Goal: Transaction & Acquisition: Purchase product/service

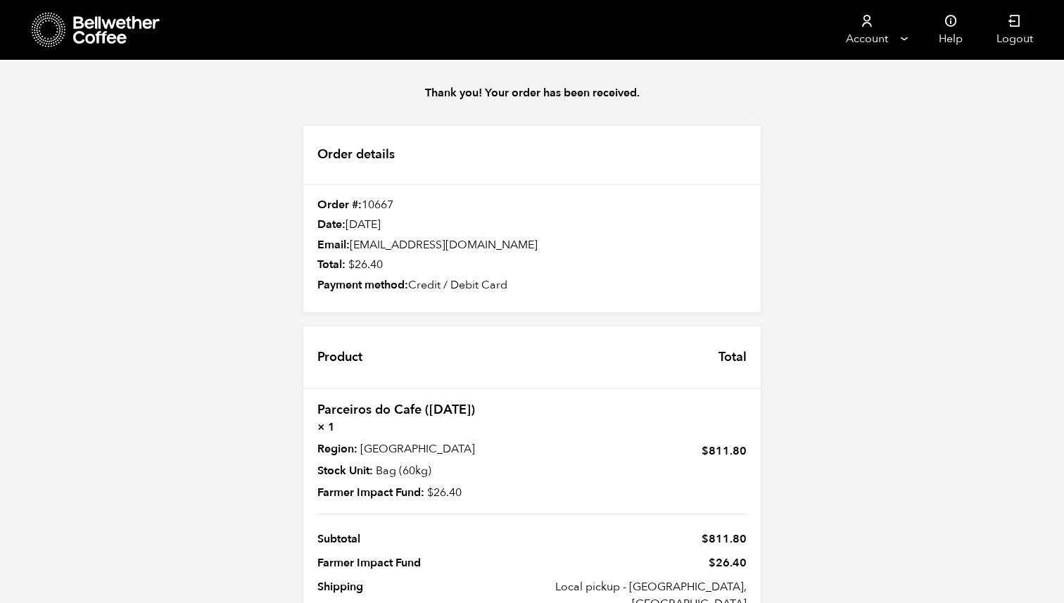
scroll to position [133, 0]
drag, startPoint x: 317, startPoint y: 274, endPoint x: 368, endPoint y: 177, distance: 109.8
click at [0, 60] on div "Store Account Manage Orders Payment methods Documents" at bounding box center [532, 406] width 1064 height 693
click at [125, 39] on icon at bounding box center [117, 30] width 88 height 28
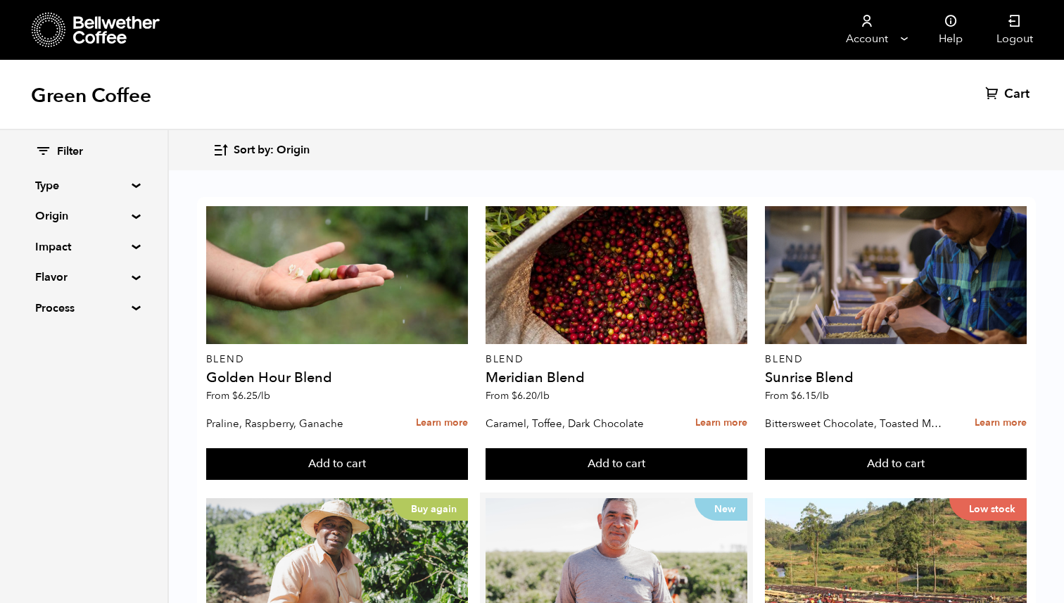
scroll to position [307, 0]
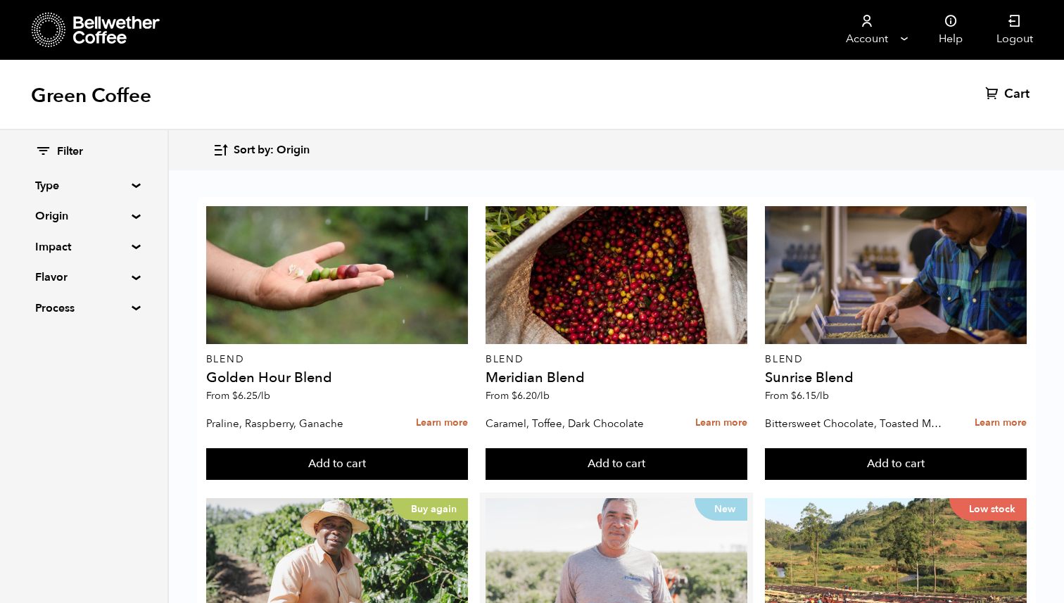
click at [547, 498] on div "New" at bounding box center [616, 567] width 262 height 138
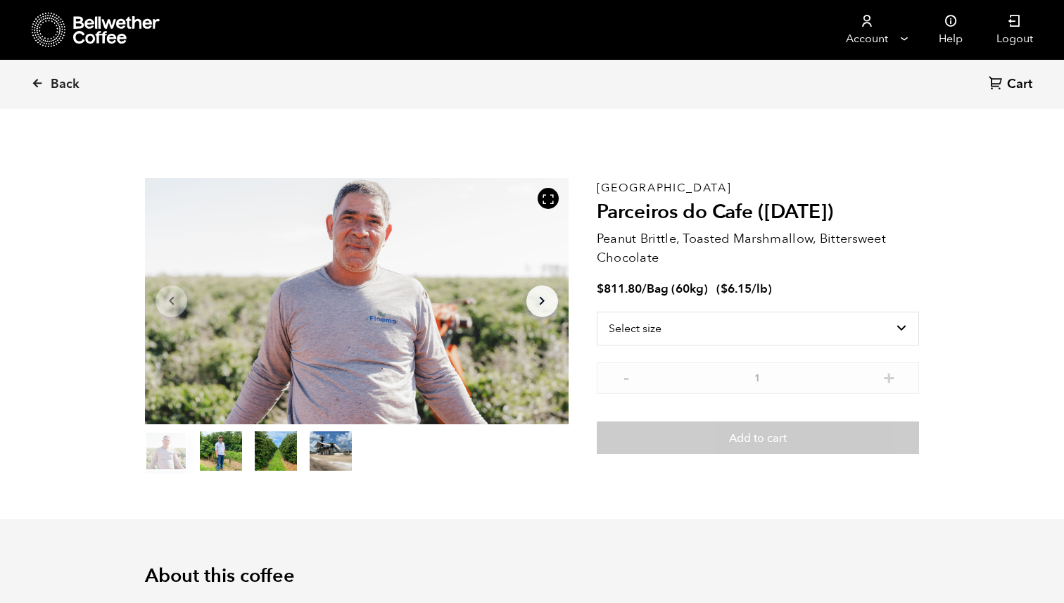
scroll to position [612, 749]
click at [540, 296] on icon "Arrow Right" at bounding box center [541, 301] width 17 height 17
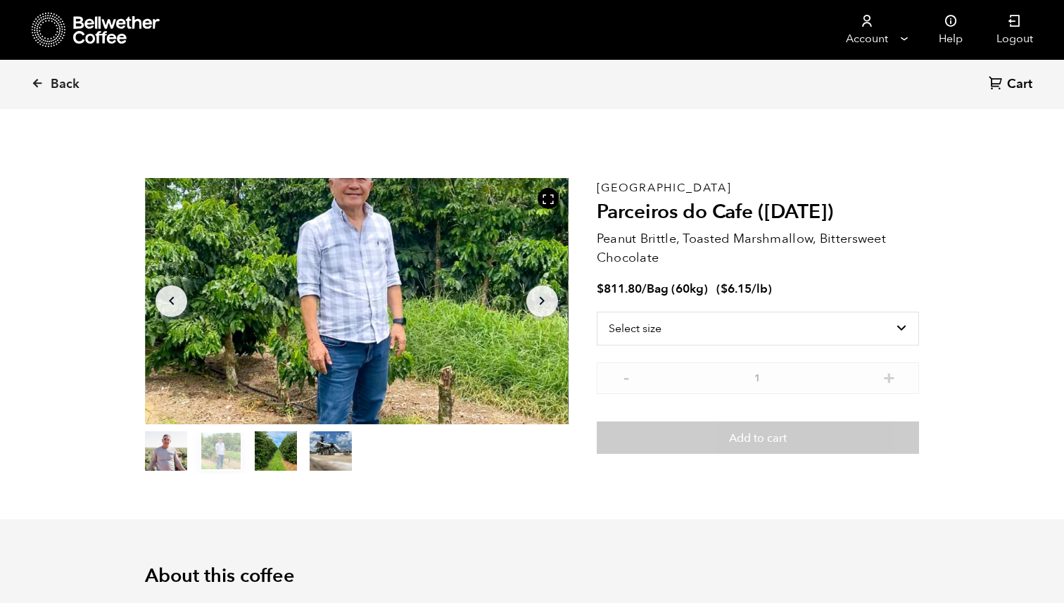
click at [540, 296] on icon "Arrow Right" at bounding box center [541, 301] width 17 height 17
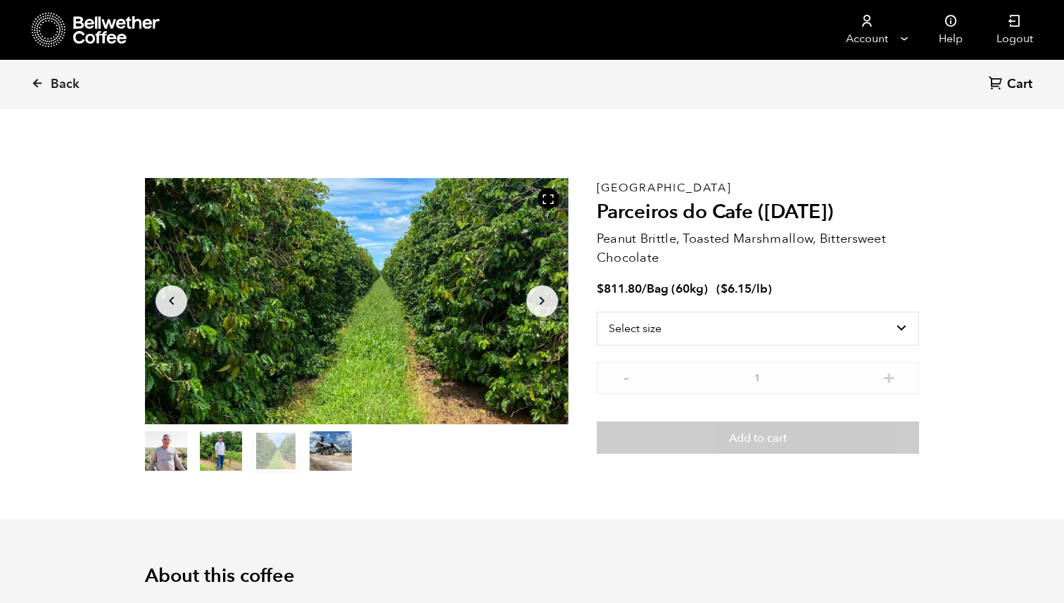
click at [540, 296] on icon "Arrow Right" at bounding box center [541, 301] width 17 height 17
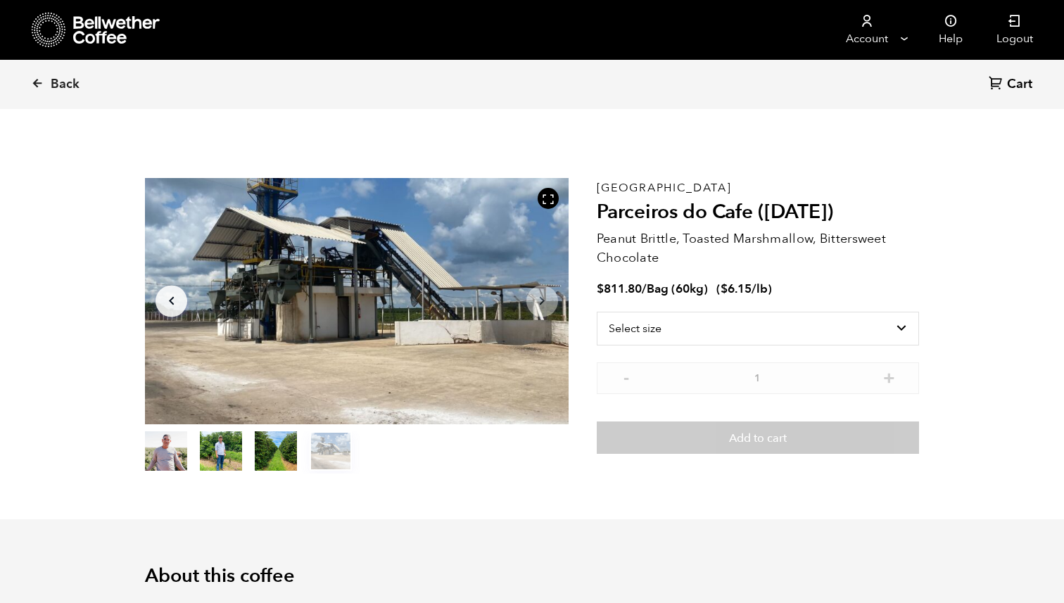
click at [540, 296] on icon "Arrow Right" at bounding box center [541, 301] width 17 height 17
click at [21, 80] on div "Back Cart (0)" at bounding box center [532, 84] width 1064 height 49
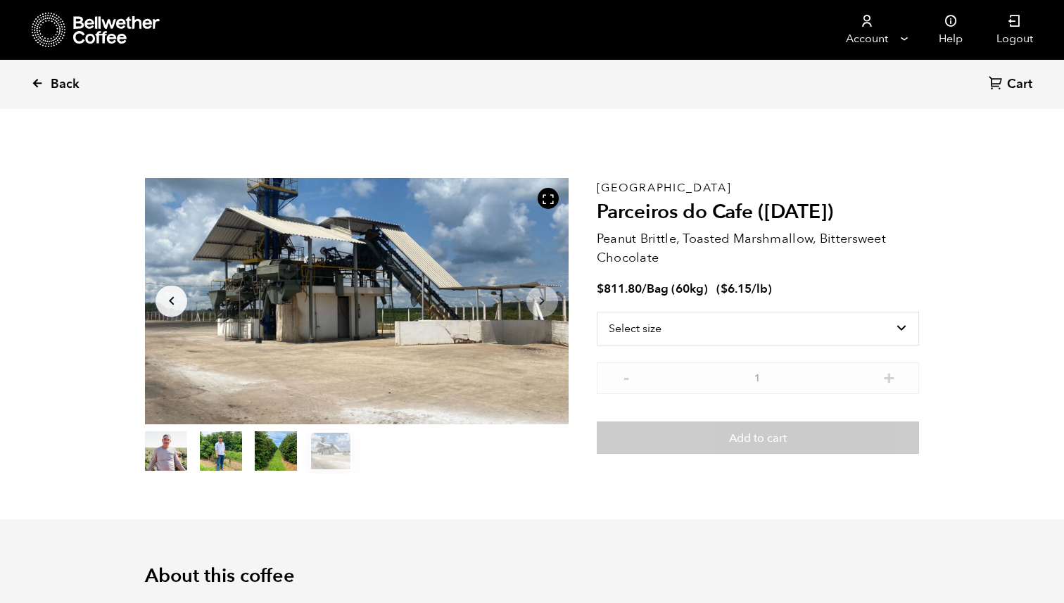
click at [44, 82] on link "Back" at bounding box center [74, 84] width 87 height 48
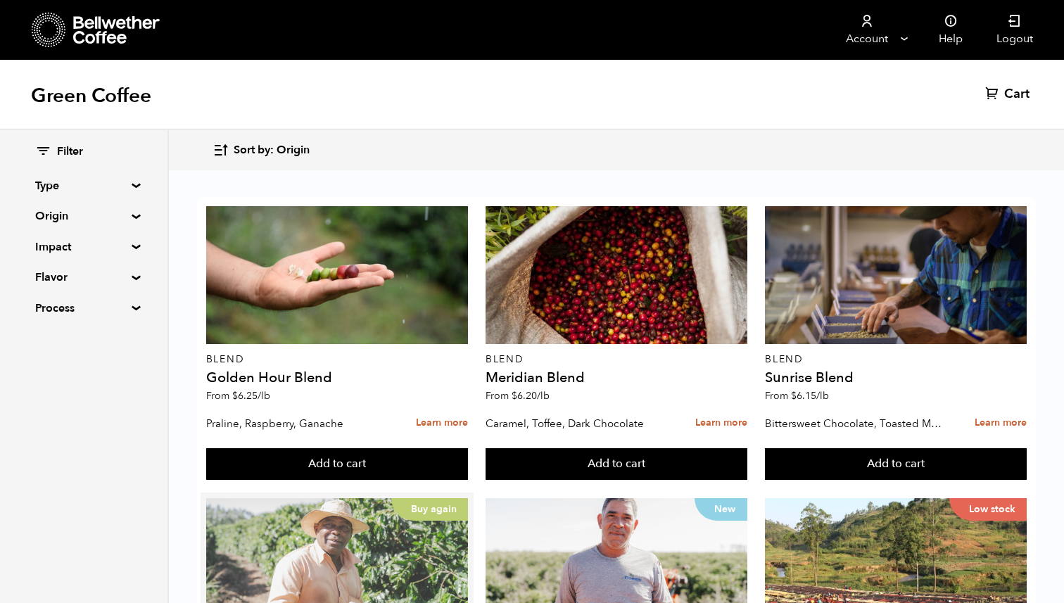
click at [335, 498] on div "Buy again" at bounding box center [337, 567] width 262 height 138
click at [397, 498] on div "Buy again" at bounding box center [337, 567] width 262 height 138
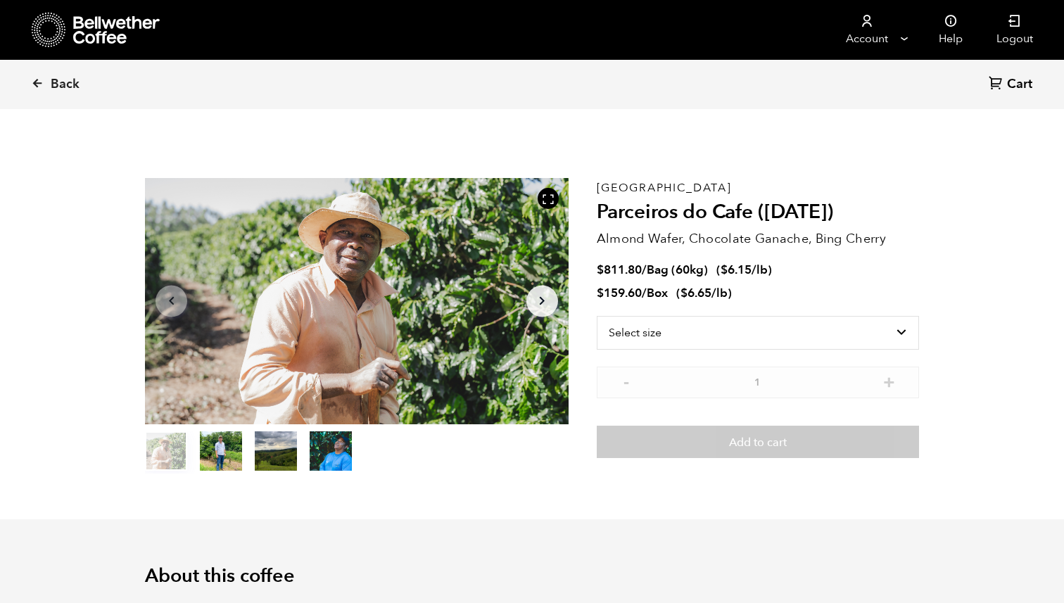
scroll to position [612, 749]
click at [540, 297] on icon "button" at bounding box center [542, 301] width 5 height 8
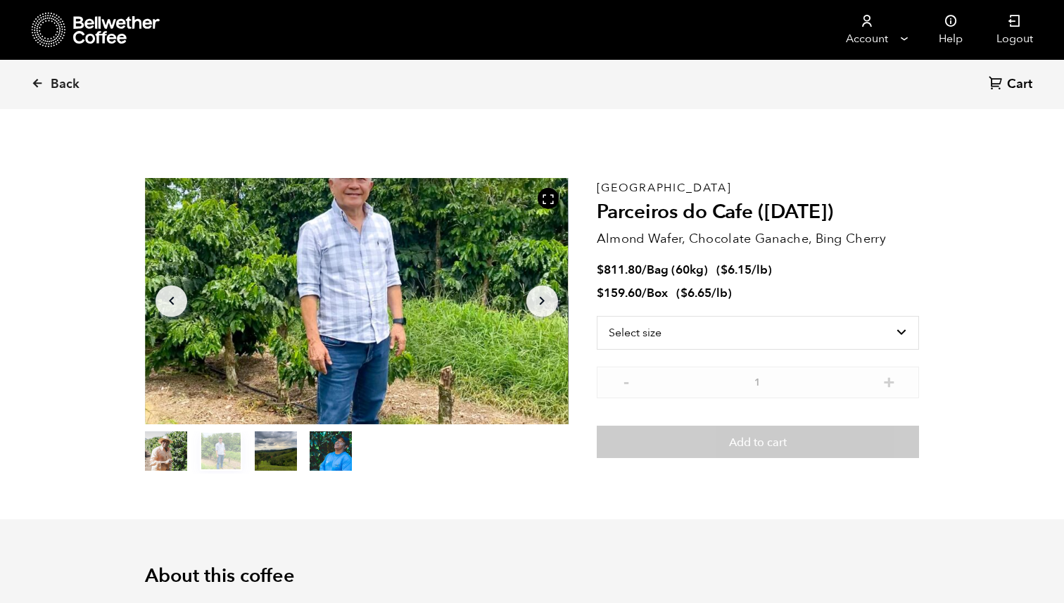
click at [540, 297] on icon "button" at bounding box center [542, 301] width 5 height 8
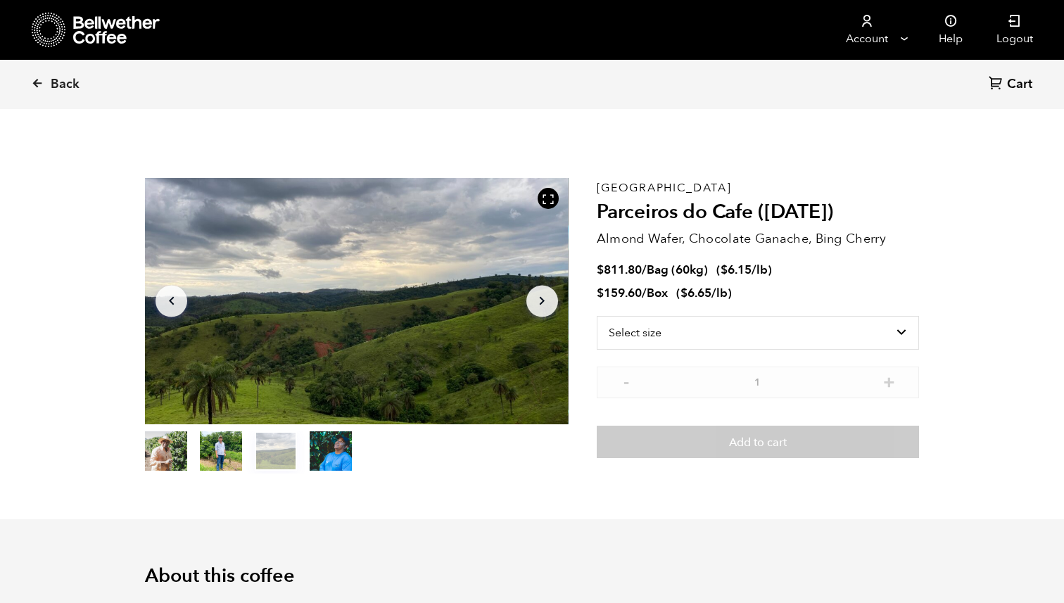
click at [544, 300] on icon "Arrow Right" at bounding box center [541, 301] width 17 height 17
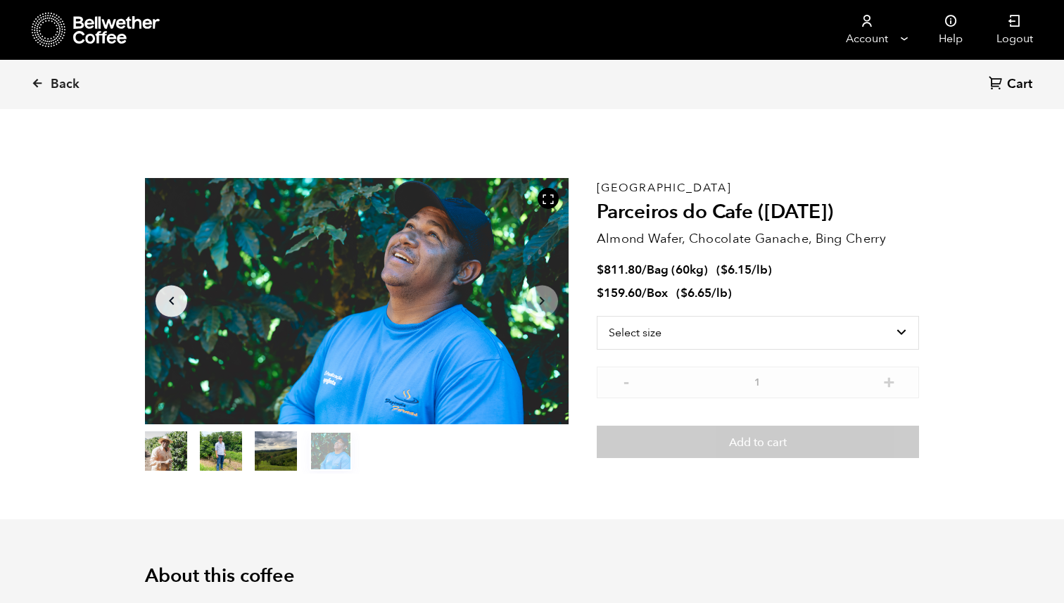
click at [166, 301] on icon "Arrow Left" at bounding box center [171, 301] width 17 height 17
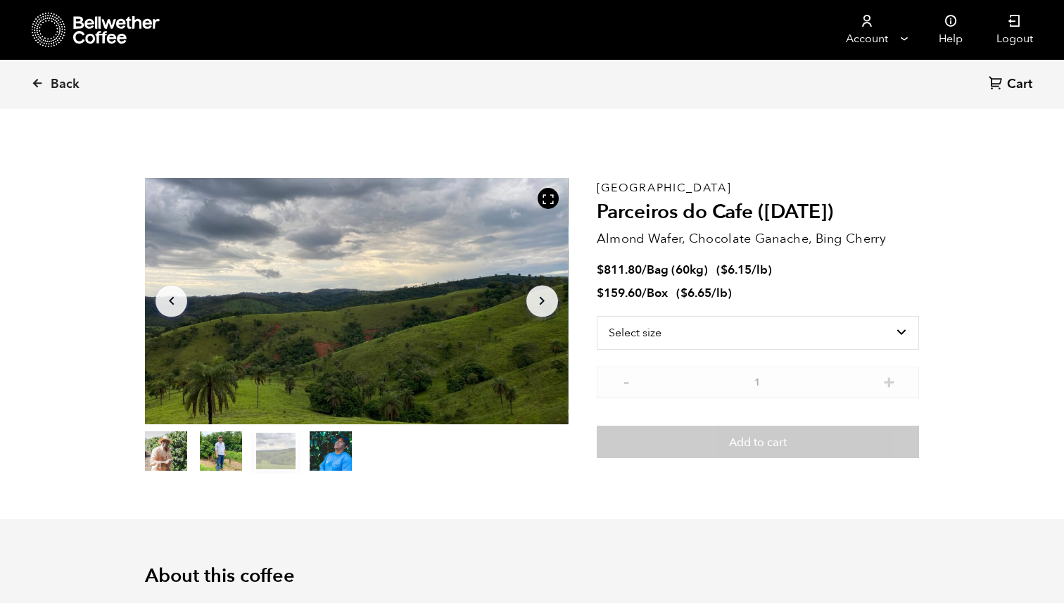
click at [166, 301] on icon "Arrow Left" at bounding box center [171, 301] width 17 height 17
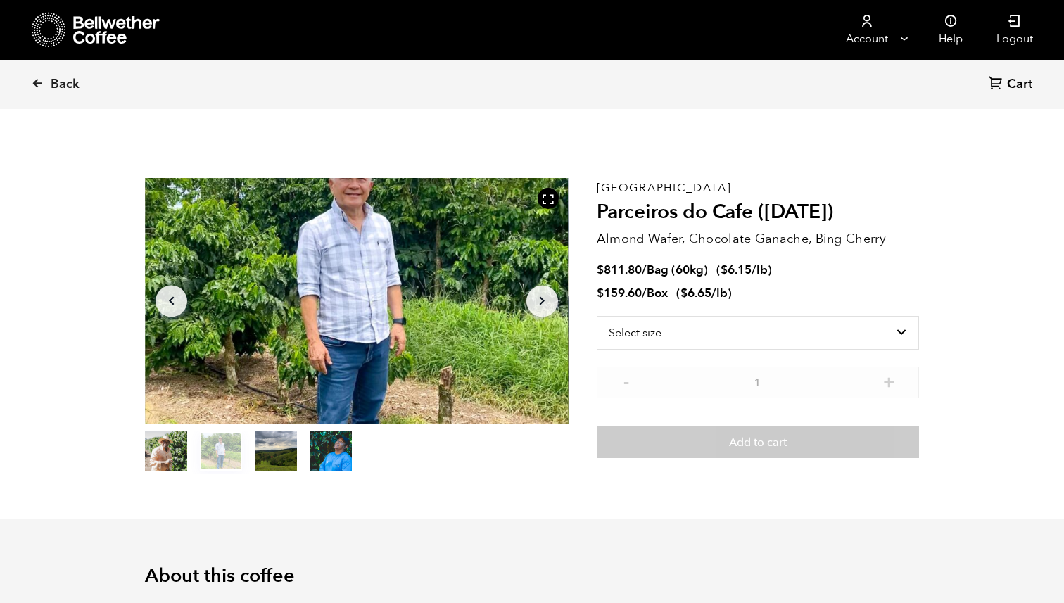
click at [166, 301] on icon "Arrow Left" at bounding box center [171, 301] width 17 height 17
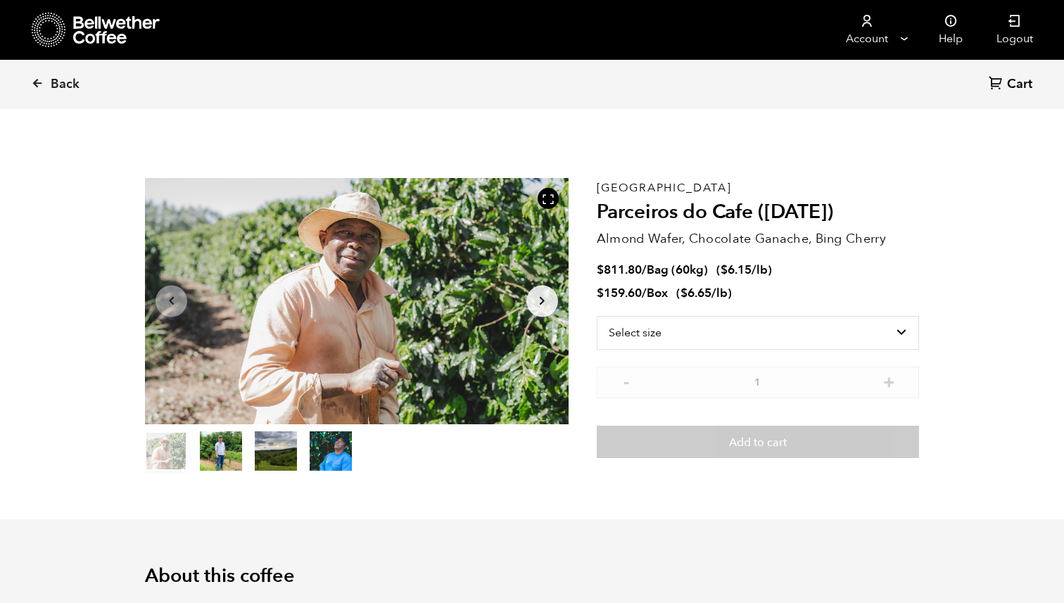
click at [255, 328] on div at bounding box center [356, 301] width 423 height 246
click at [310, 323] on div at bounding box center [356, 301] width 423 height 246
click at [535, 311] on button "Arrow Right" at bounding box center [542, 301] width 32 height 32
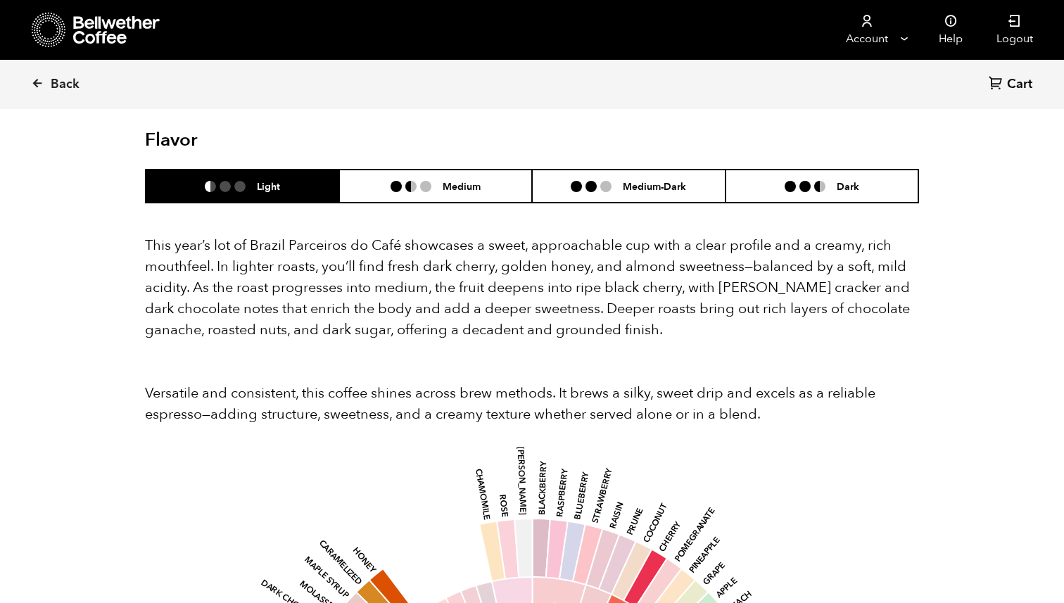
scroll to position [1227, 0]
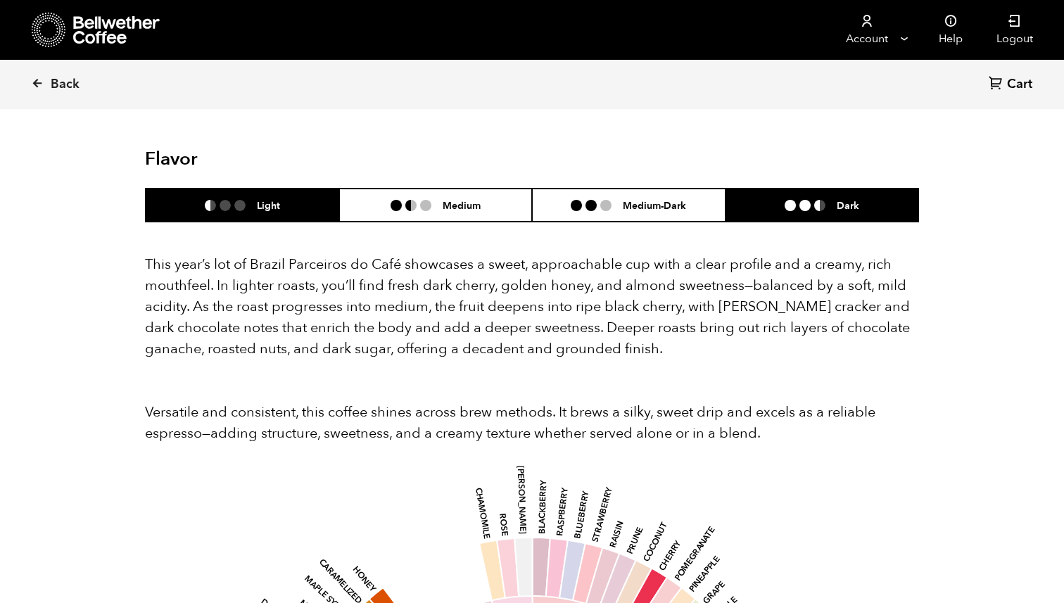
click at [790, 191] on li "Dark" at bounding box center [821, 205] width 193 height 33
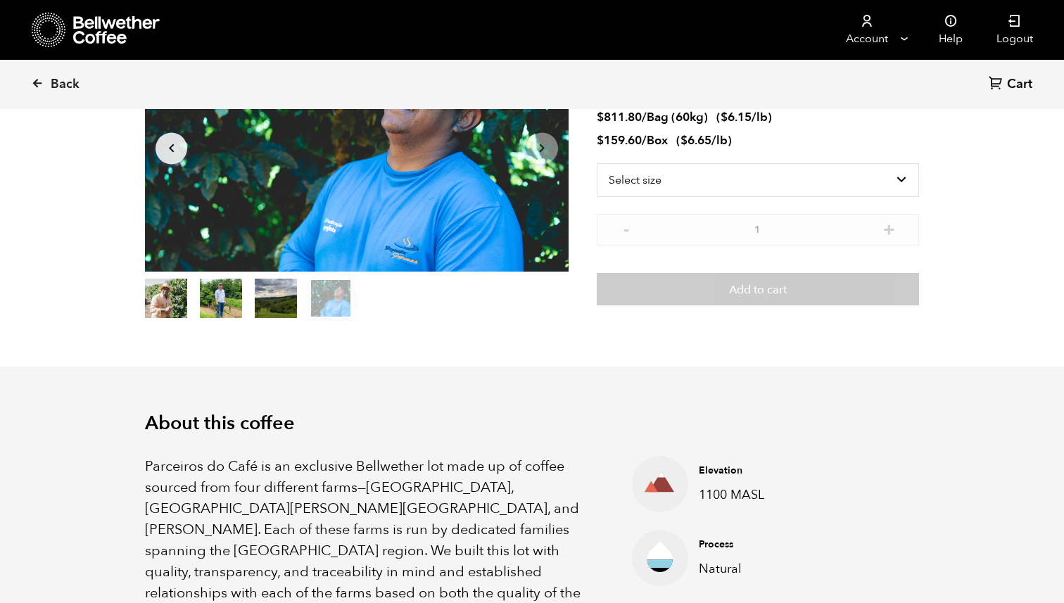
scroll to position [6, 0]
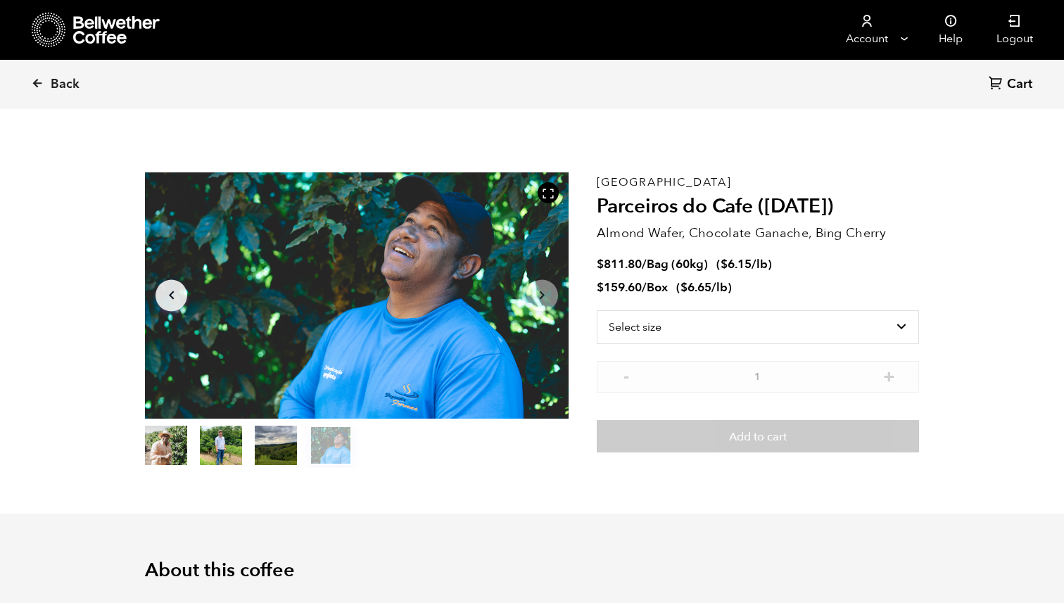
click at [207, 443] on button "item 1" at bounding box center [221, 447] width 42 height 39
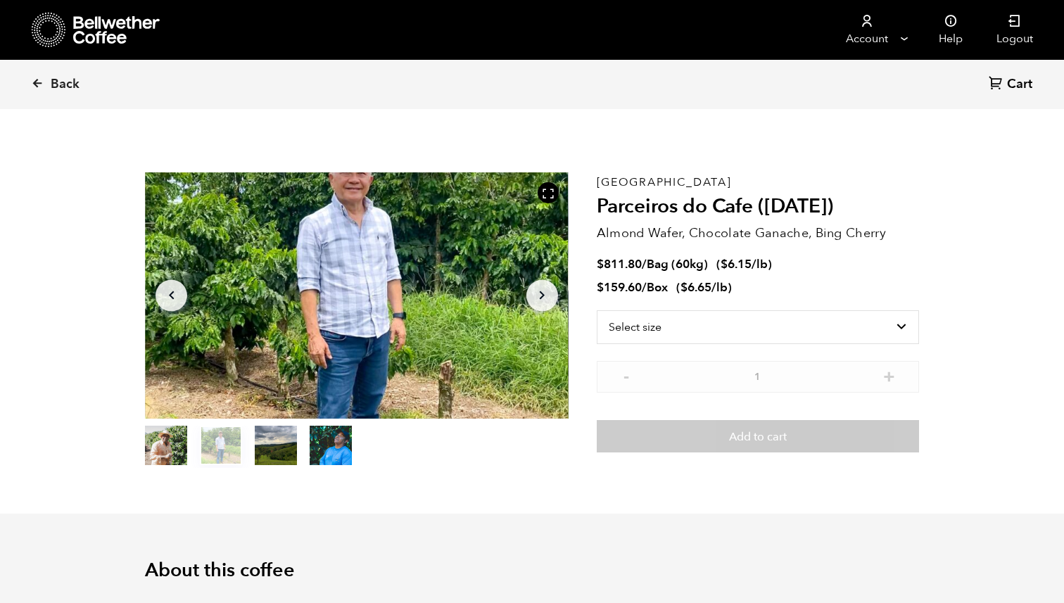
click at [312, 395] on div at bounding box center [356, 295] width 423 height 246
click at [538, 193] on div at bounding box center [547, 192] width 21 height 21
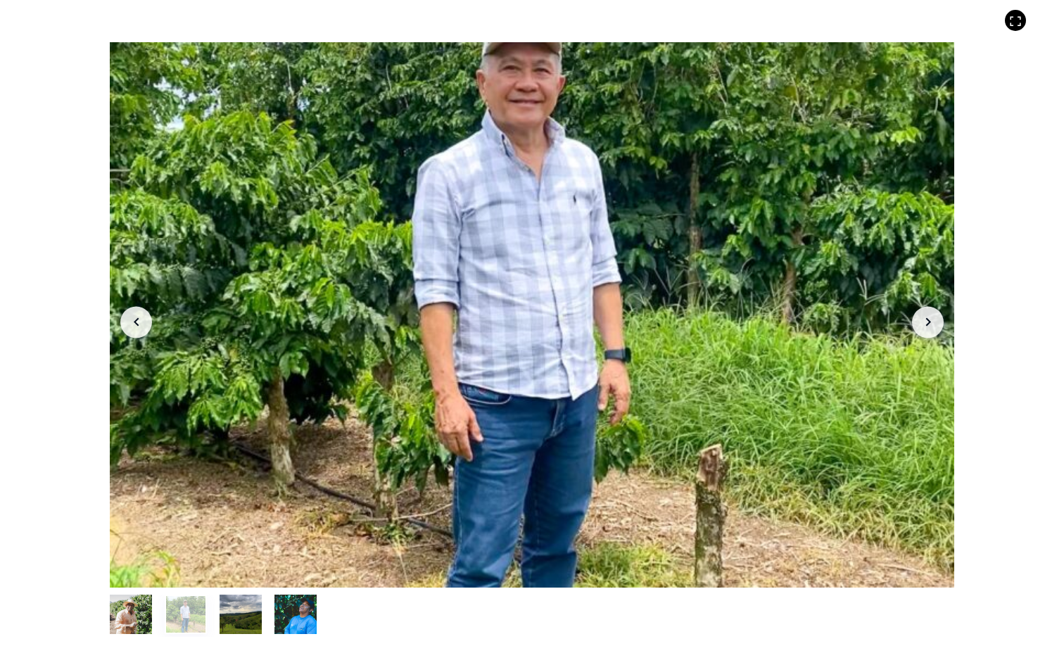
click at [140, 322] on icon "Arrow Left" at bounding box center [136, 322] width 17 height 17
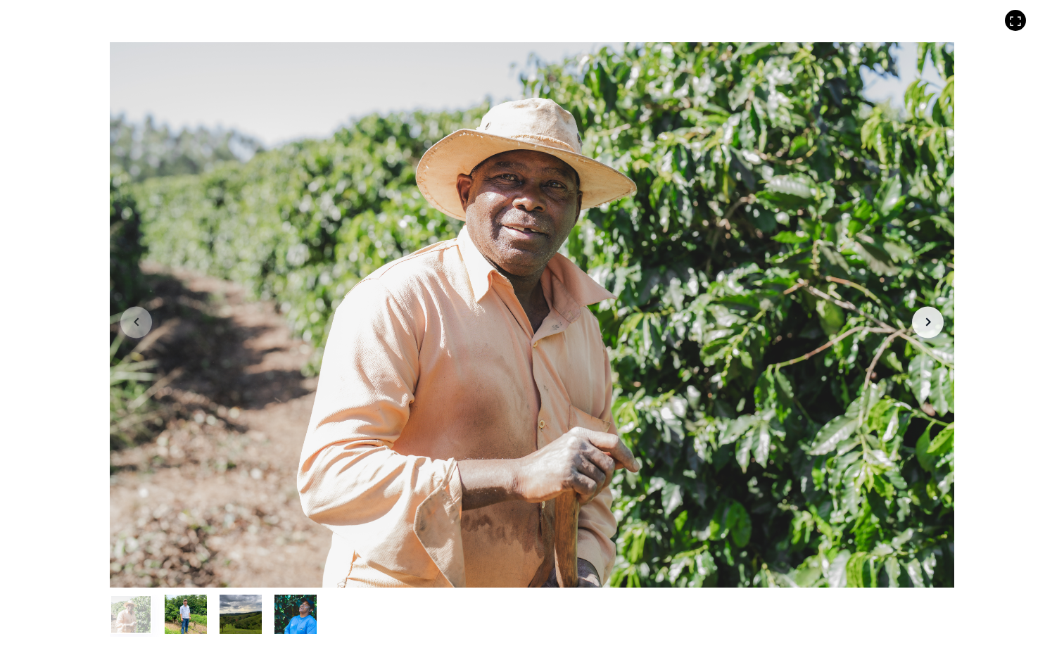
click at [140, 322] on icon "Arrow Left" at bounding box center [136, 322] width 17 height 17
click at [926, 333] on button "Arrow Right" at bounding box center [928, 322] width 32 height 32
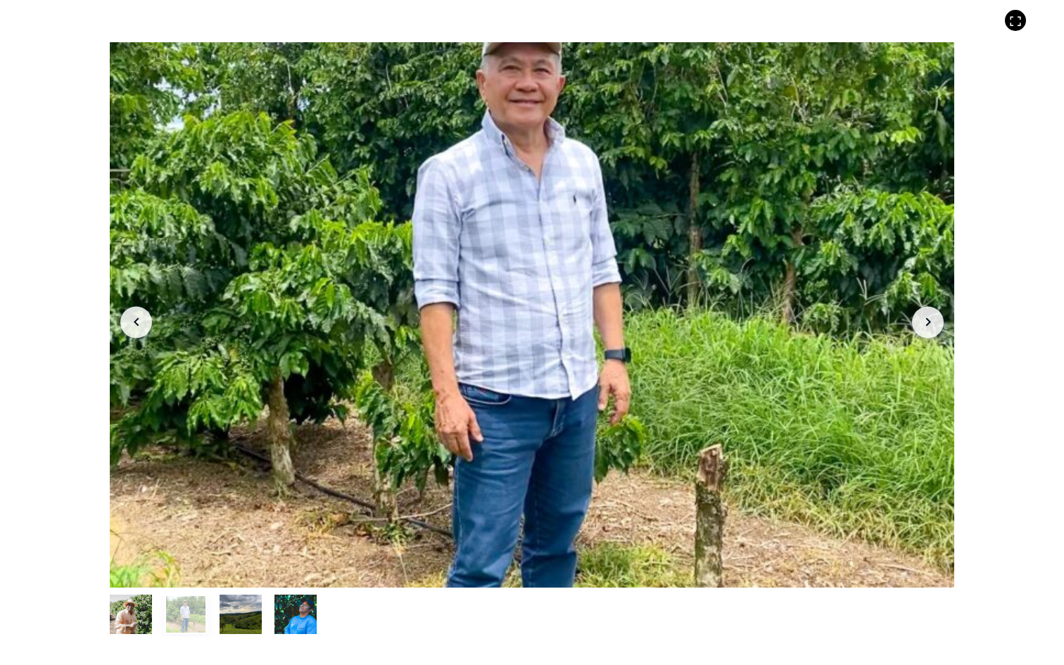
click at [926, 333] on button "Arrow Right" at bounding box center [928, 322] width 32 height 32
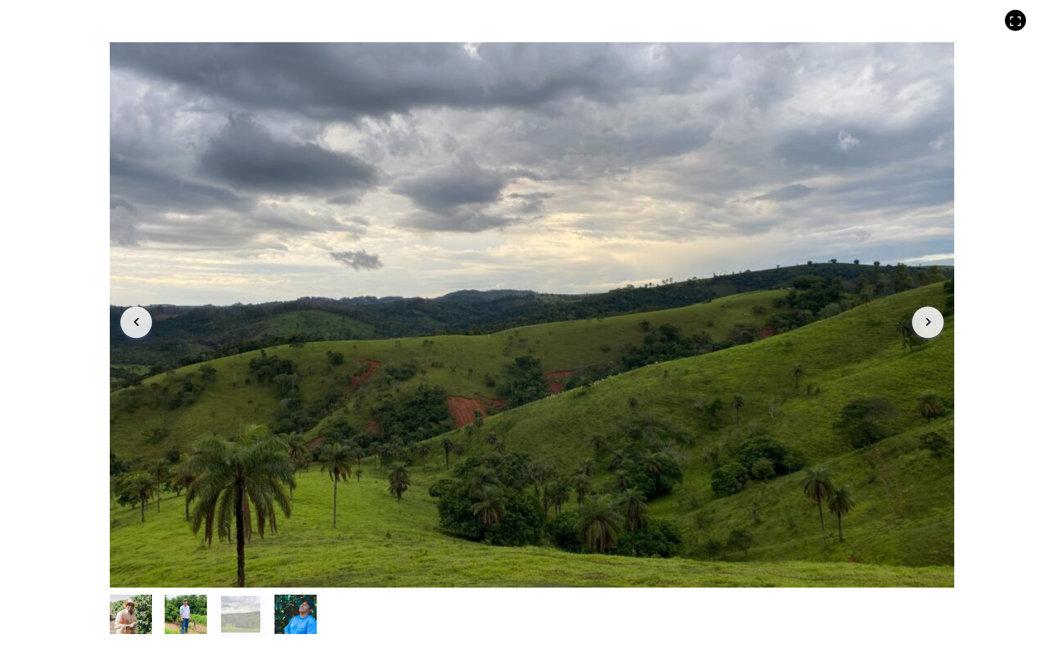
click at [926, 333] on button "Arrow Right" at bounding box center [928, 322] width 32 height 32
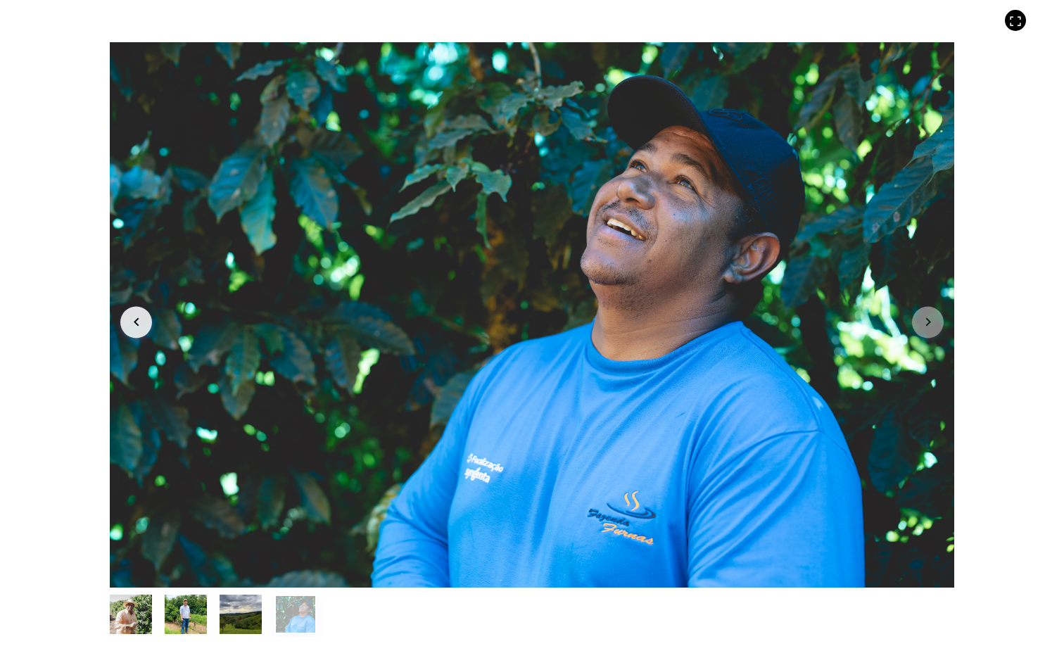
click at [132, 601] on button "item 0" at bounding box center [131, 616] width 42 height 39
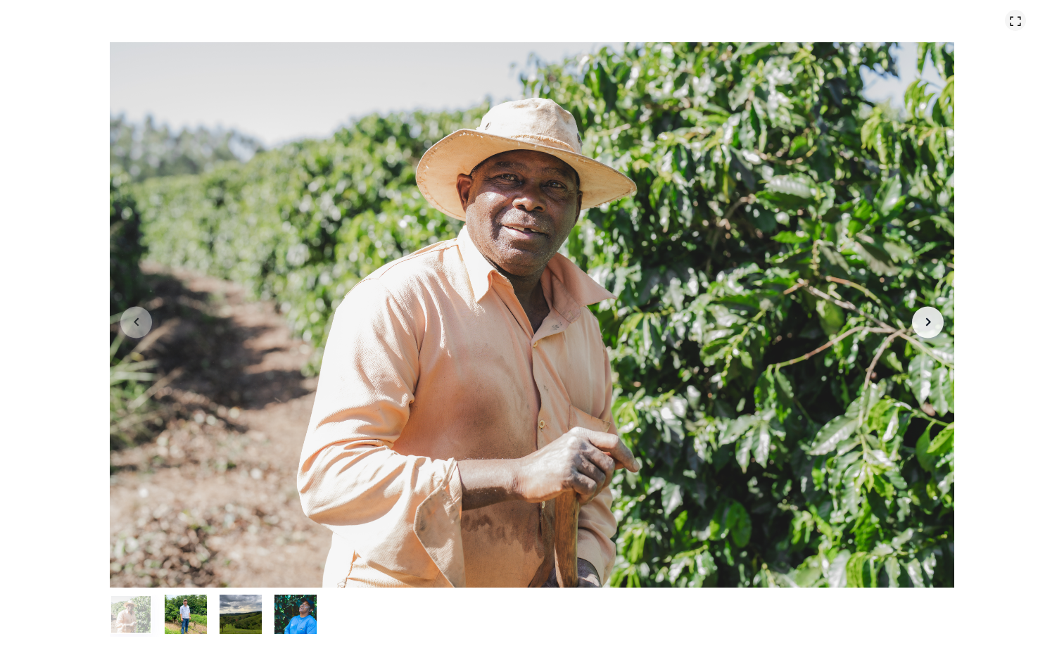
click at [1015, 23] on icon at bounding box center [1015, 21] width 13 height 13
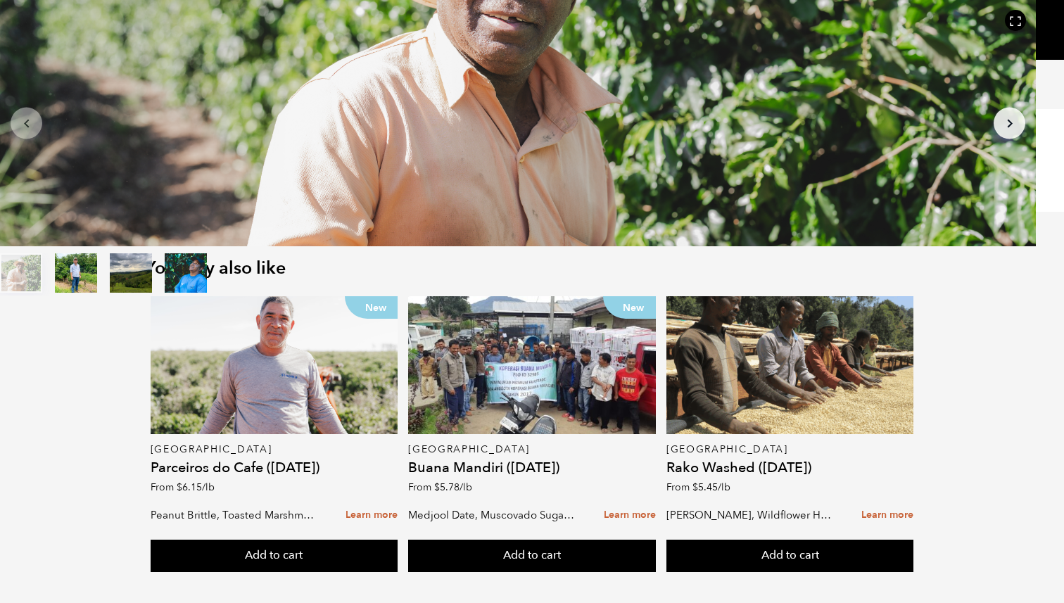
scroll to position [2146, 0]
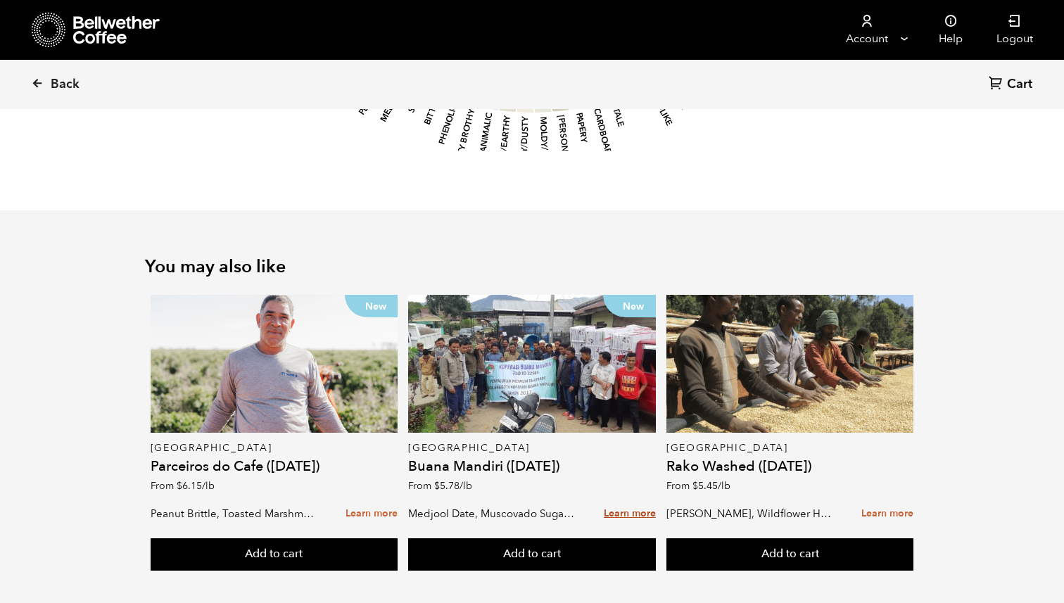
click at [609, 499] on link "Learn more" at bounding box center [630, 514] width 52 height 30
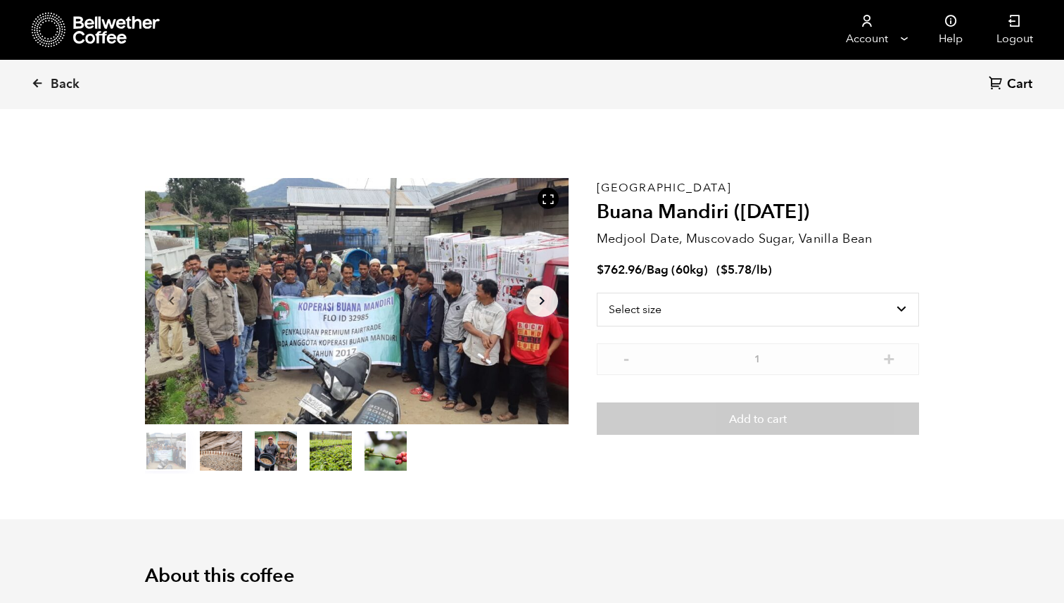
scroll to position [612, 749]
click at [335, 449] on button "item 3" at bounding box center [331, 453] width 42 height 39
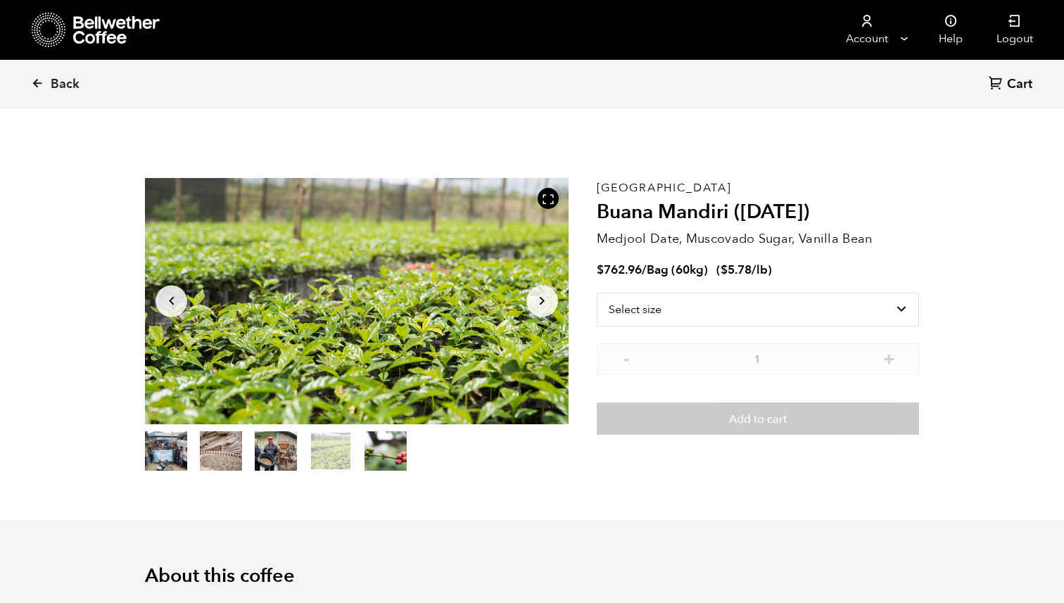
click at [371, 453] on button "item 4" at bounding box center [385, 453] width 42 height 39
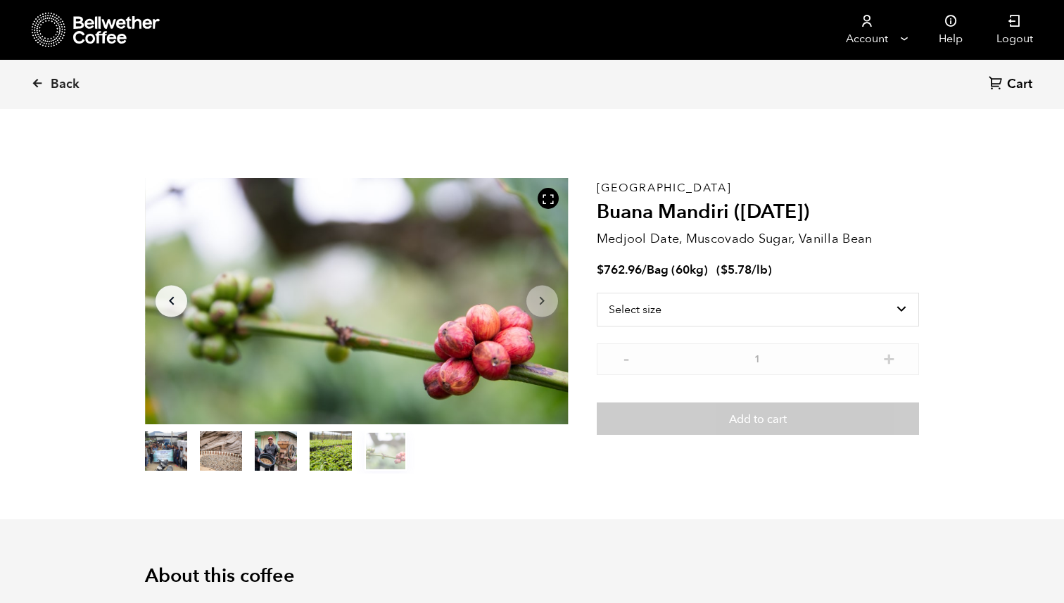
click at [282, 463] on button "item 2" at bounding box center [276, 453] width 42 height 39
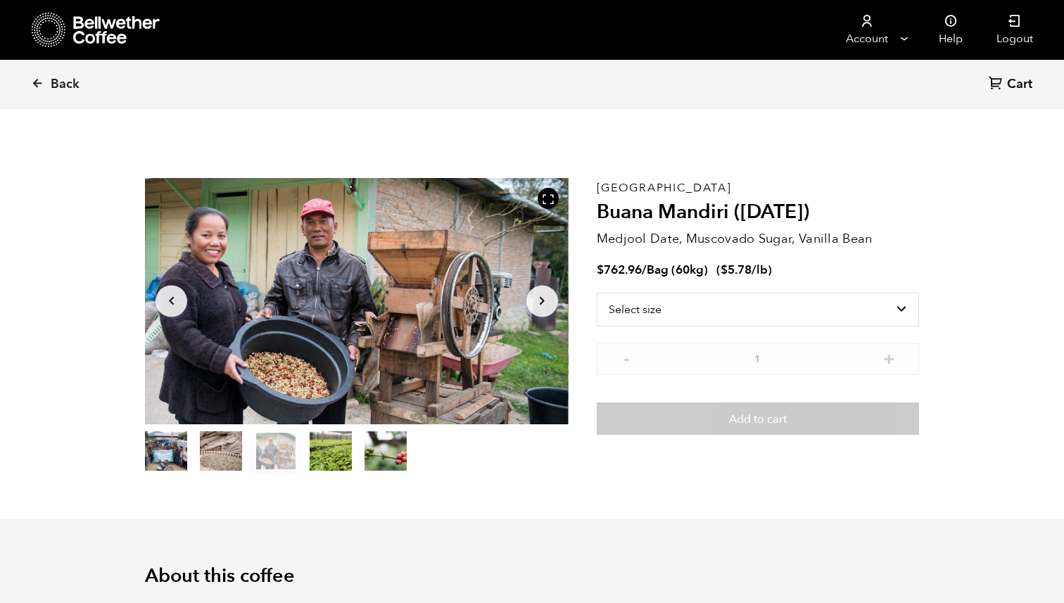
click at [241, 457] on button "item 1" at bounding box center [221, 453] width 42 height 39
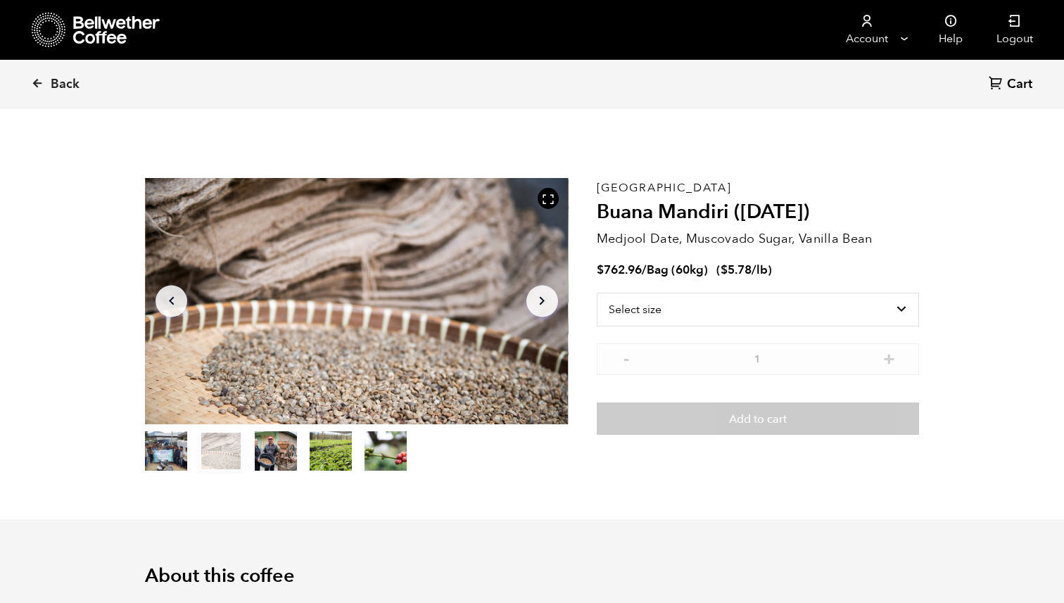
click at [216, 454] on button "item 1" at bounding box center [221, 453] width 42 height 39
click at [195, 454] on ol "item 0 item 1 item 2 item 3 item 4" at bounding box center [276, 453] width 262 height 39
click at [183, 454] on button "item 0" at bounding box center [166, 453] width 42 height 39
click at [625, 310] on select "Select size Bag (60kg) (132 lbs)" at bounding box center [758, 310] width 322 height 34
select select "bag-3"
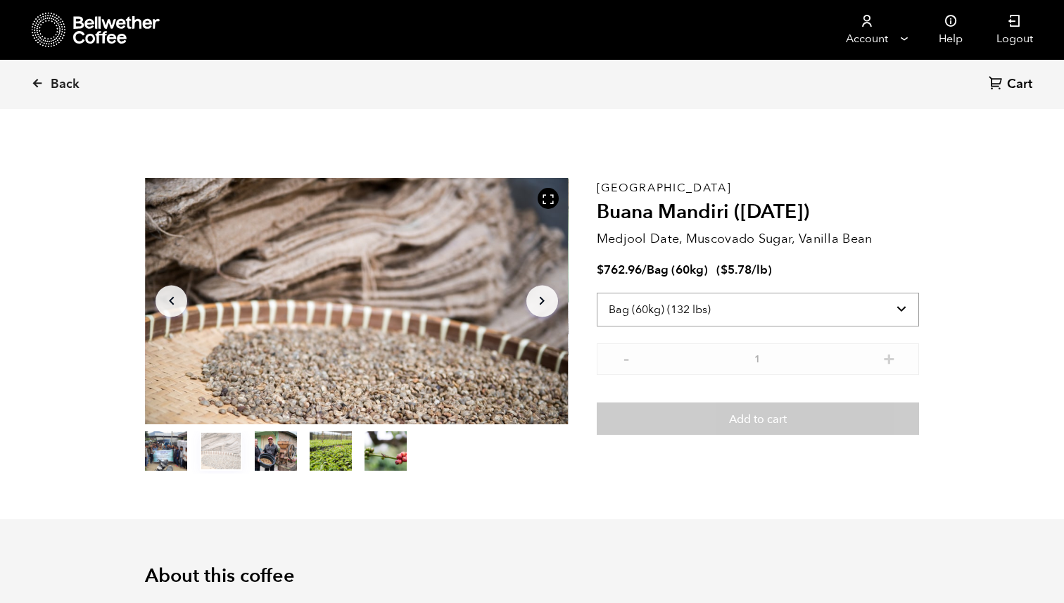
click at [597, 293] on select "Select size Bag (60kg) (132 lbs)" at bounding box center [758, 310] width 322 height 34
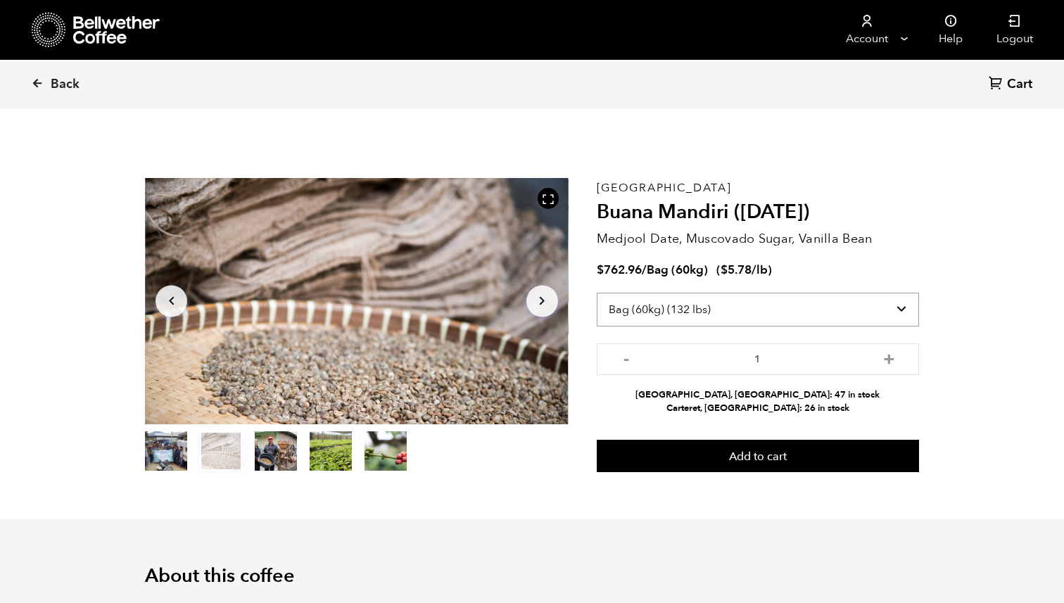
click at [630, 314] on select "Select size Bag (60kg) (132 lbs)" at bounding box center [758, 310] width 322 height 34
click at [597, 293] on select "Select size Bag (60kg) (132 lbs)" at bounding box center [758, 310] width 322 height 34
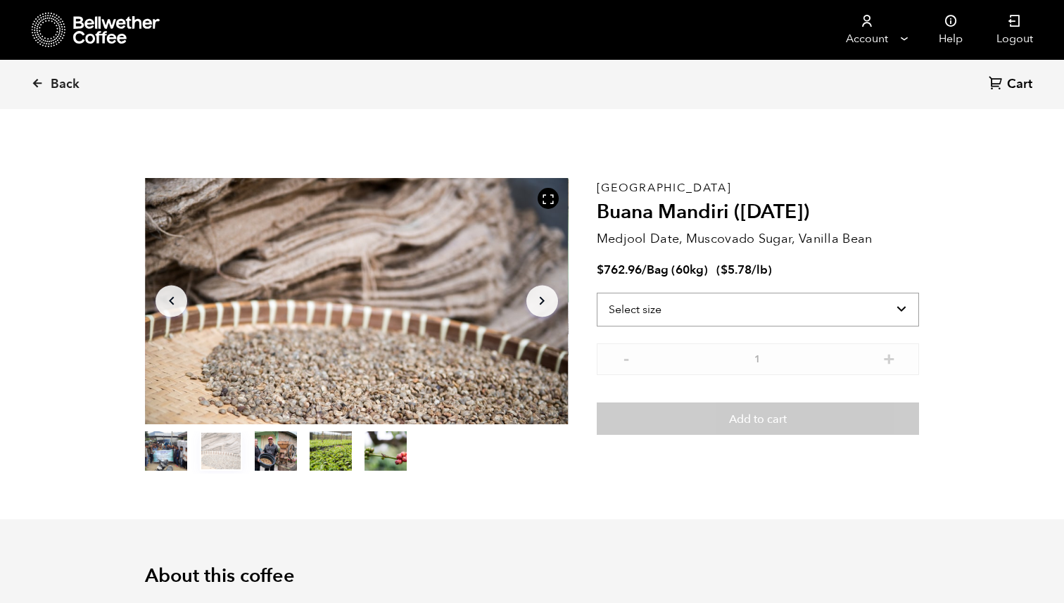
click at [637, 315] on select "Select size Bag (60kg) (132 lbs)" at bounding box center [758, 310] width 322 height 34
select select "bag-3"
click at [597, 293] on select "Select size Bag (60kg) (132 lbs)" at bounding box center [758, 310] width 322 height 34
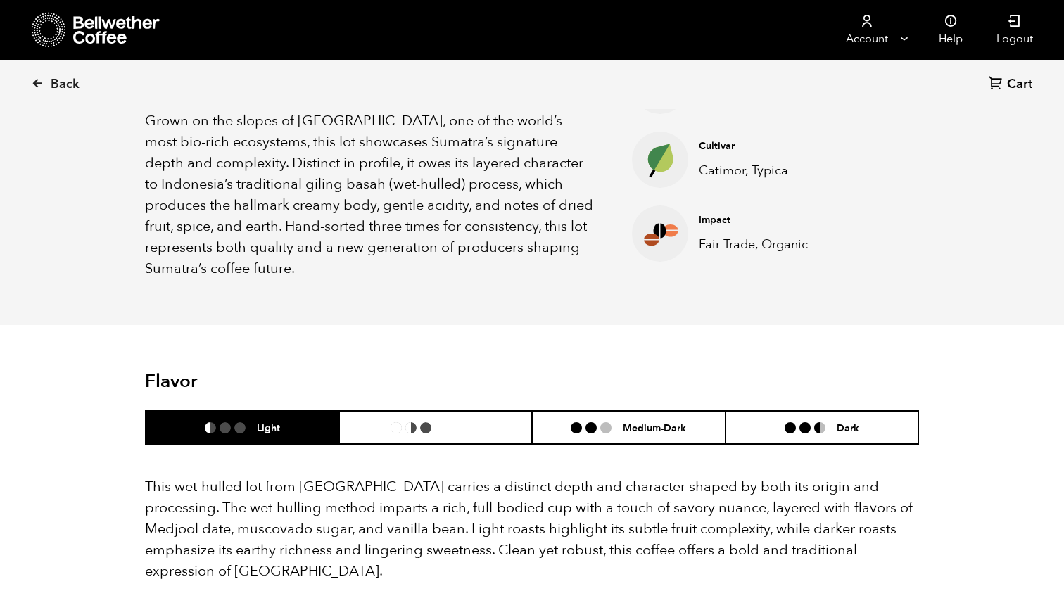
scroll to position [647, 0]
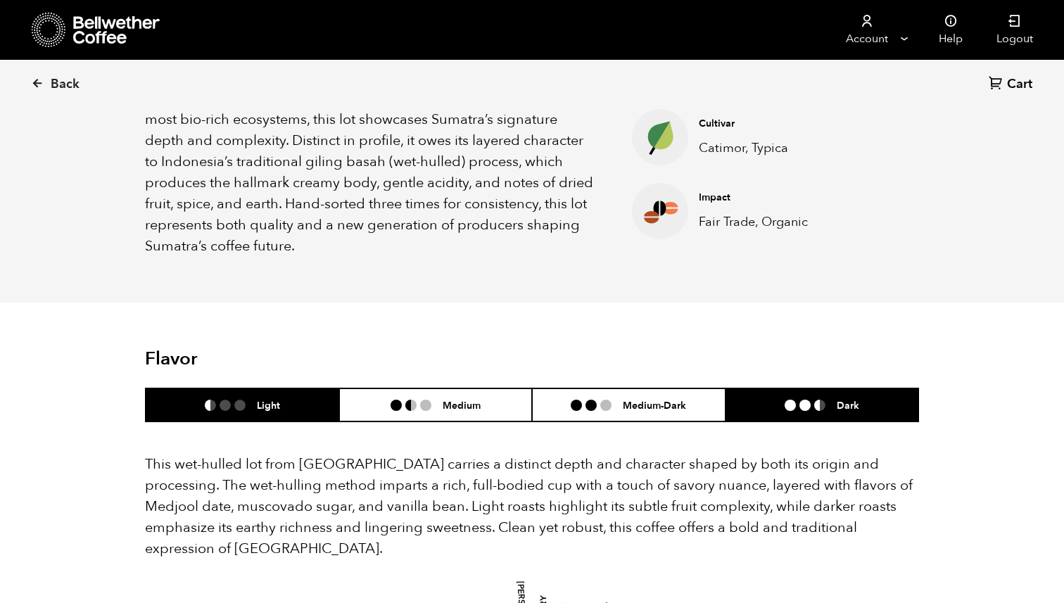
click at [748, 388] on li "Dark" at bounding box center [821, 404] width 193 height 33
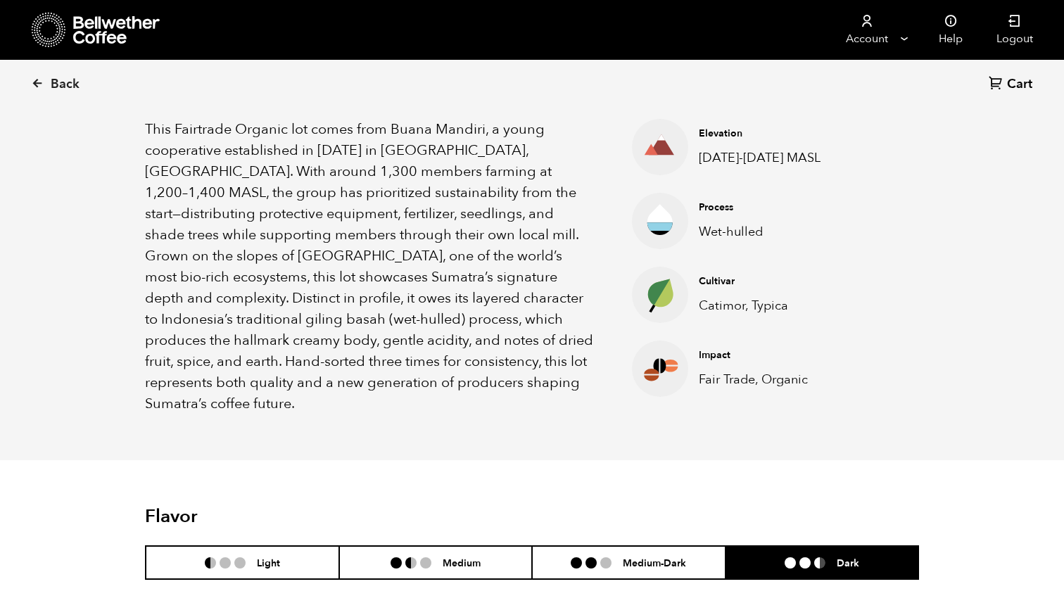
scroll to position [0, 0]
